Goal: Task Accomplishment & Management: Manage account settings

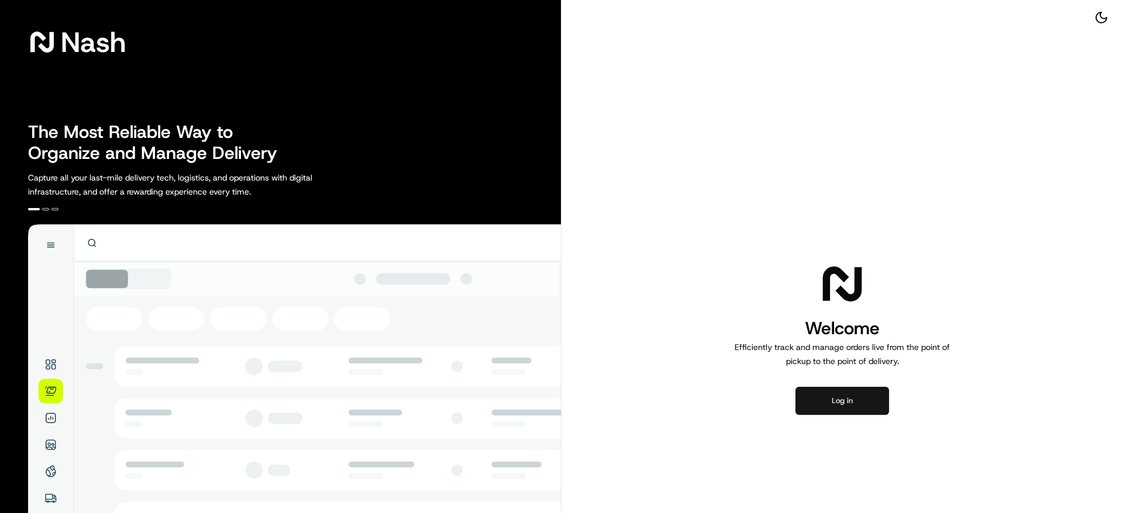
click at [860, 402] on button "Log in" at bounding box center [842, 401] width 94 height 28
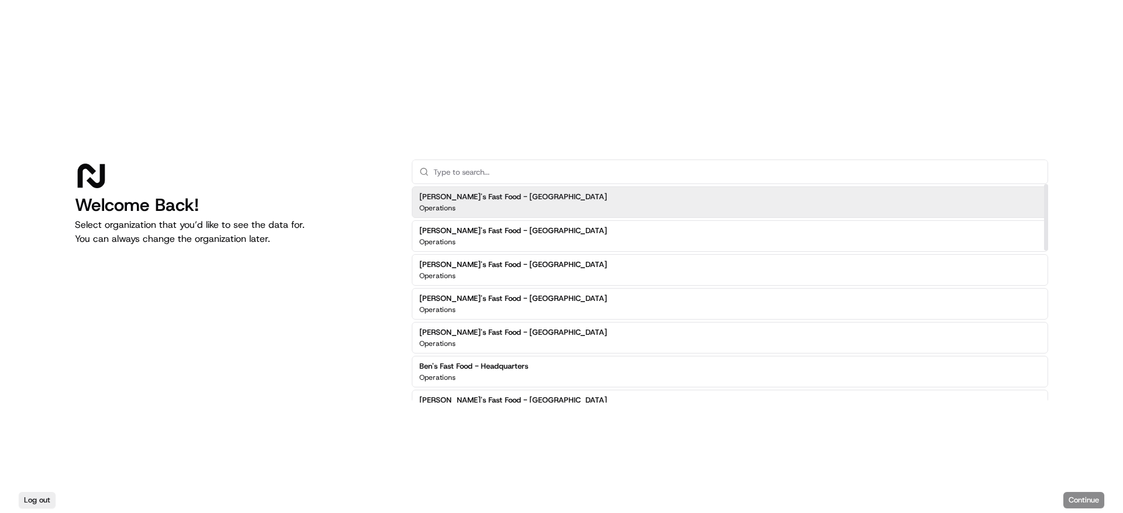
click at [481, 175] on input "text" at bounding box center [736, 171] width 607 height 23
type input "e"
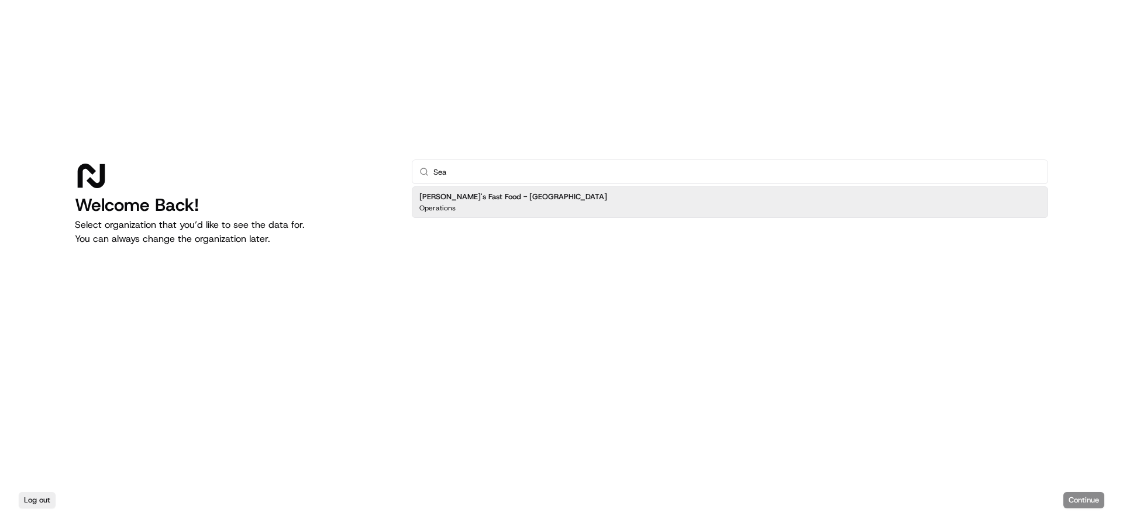
type input "Sea"
click at [634, 201] on div "[PERSON_NAME]'s Fast Food - [GEOGRAPHIC_DATA] Operations" at bounding box center [730, 203] width 636 height 32
click at [1095, 511] on div "Log out Continue" at bounding box center [561, 501] width 1123 height 26
click at [1093, 504] on button "Continue" at bounding box center [1083, 500] width 41 height 16
